Goal: Information Seeking & Learning: Learn about a topic

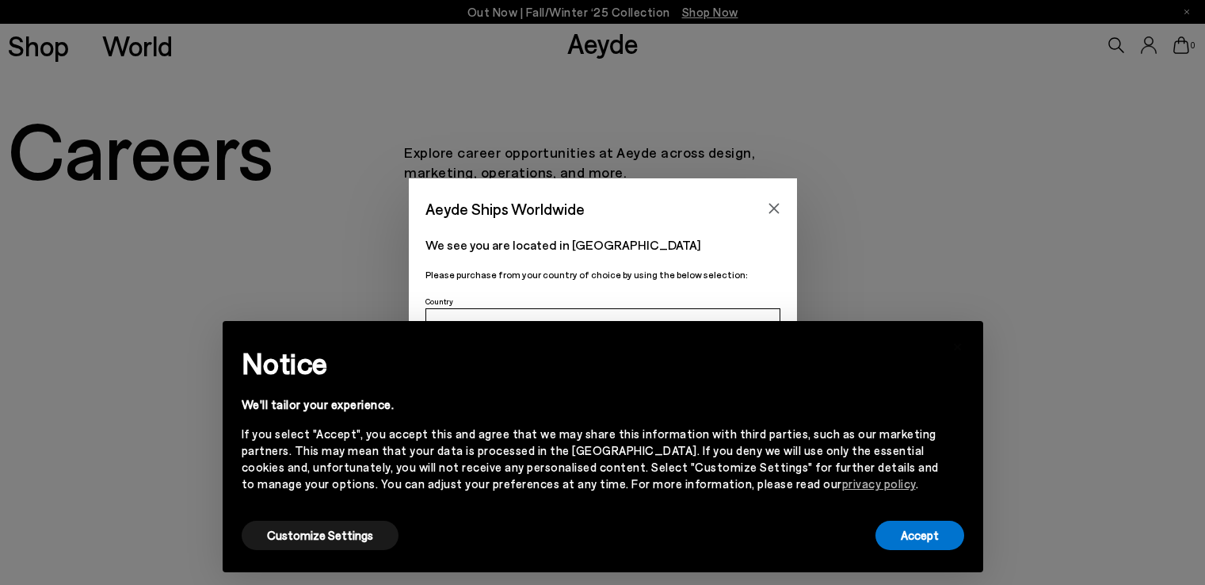
click at [914, 533] on button "Accept" at bounding box center [919, 534] width 89 height 29
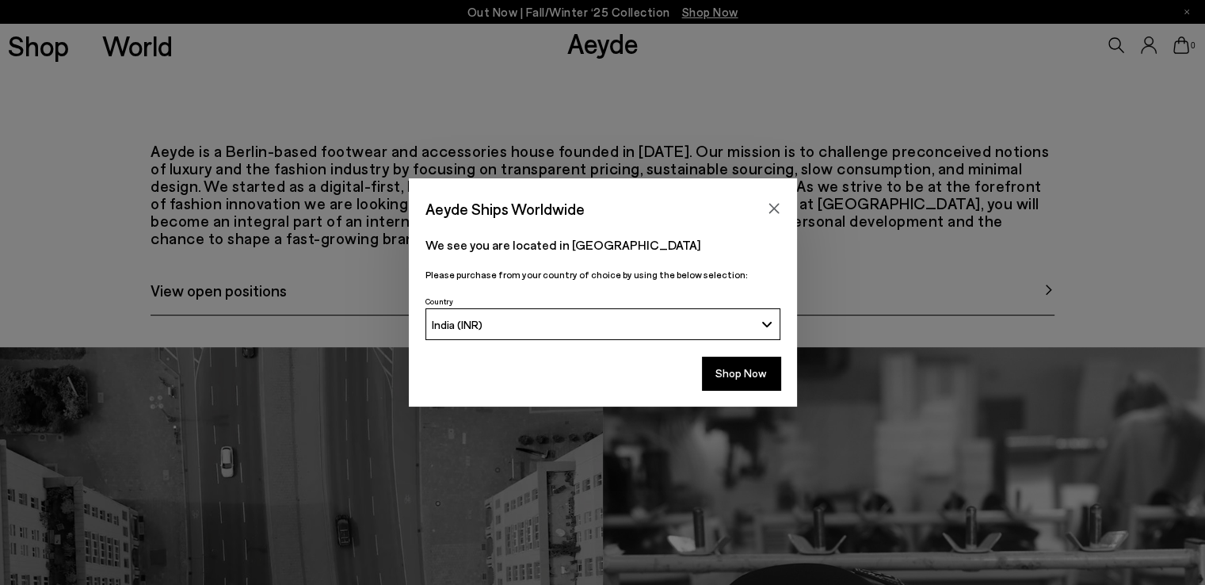
scroll to position [871, 0]
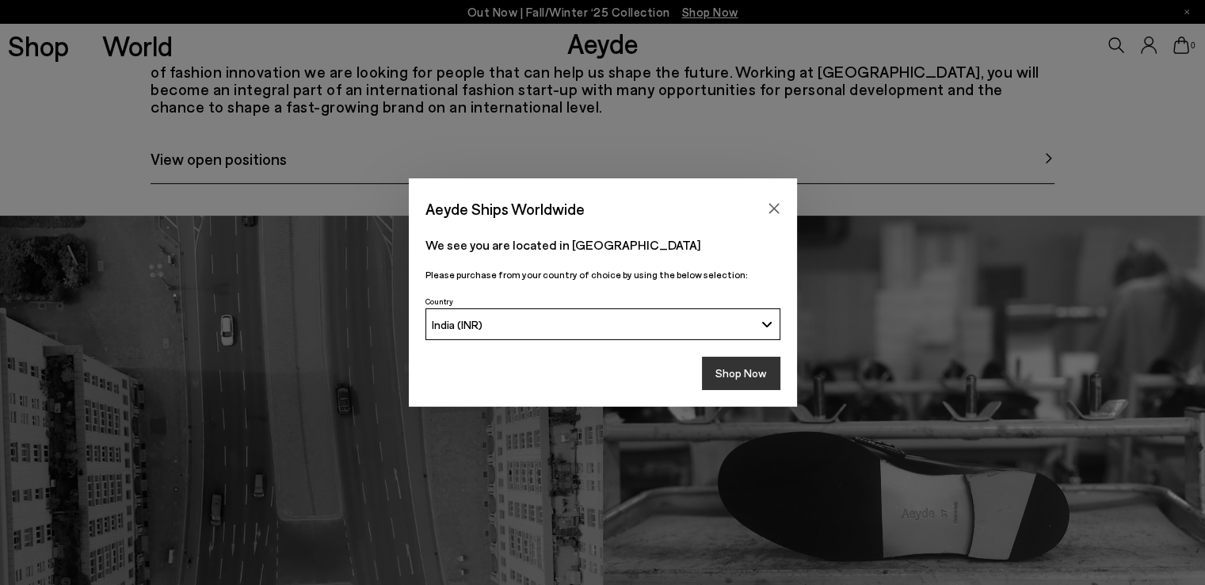
click at [765, 368] on button "Shop Now" at bounding box center [741, 372] width 78 height 33
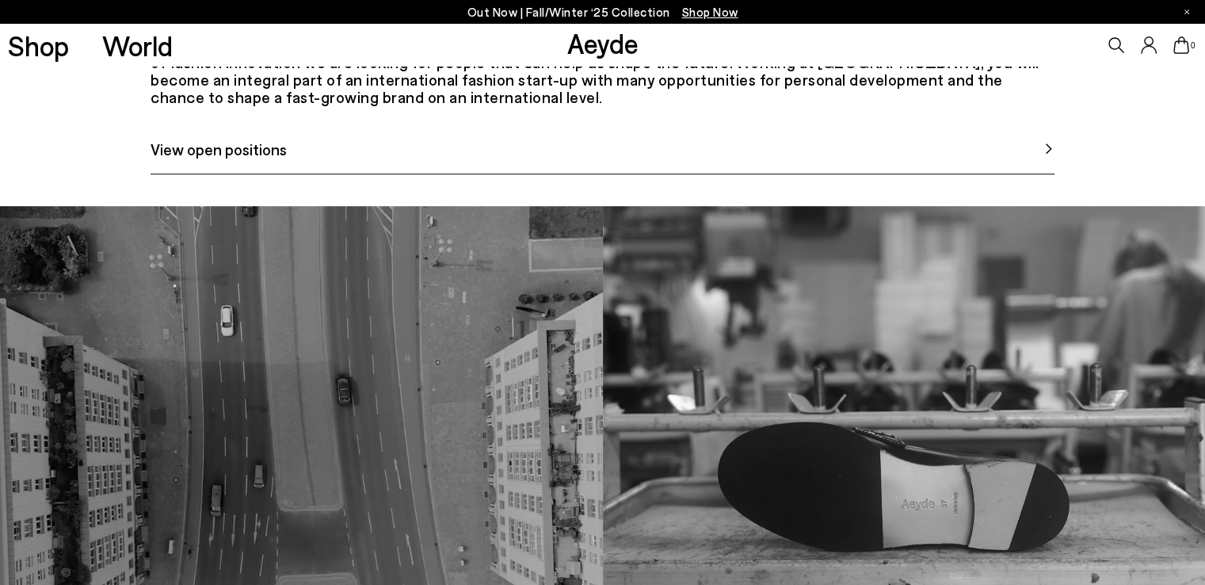
scroll to position [880, 0]
click at [361, 175] on link "View open positions" at bounding box center [603, 156] width 904 height 37
